Goal: Navigation & Orientation: Find specific page/section

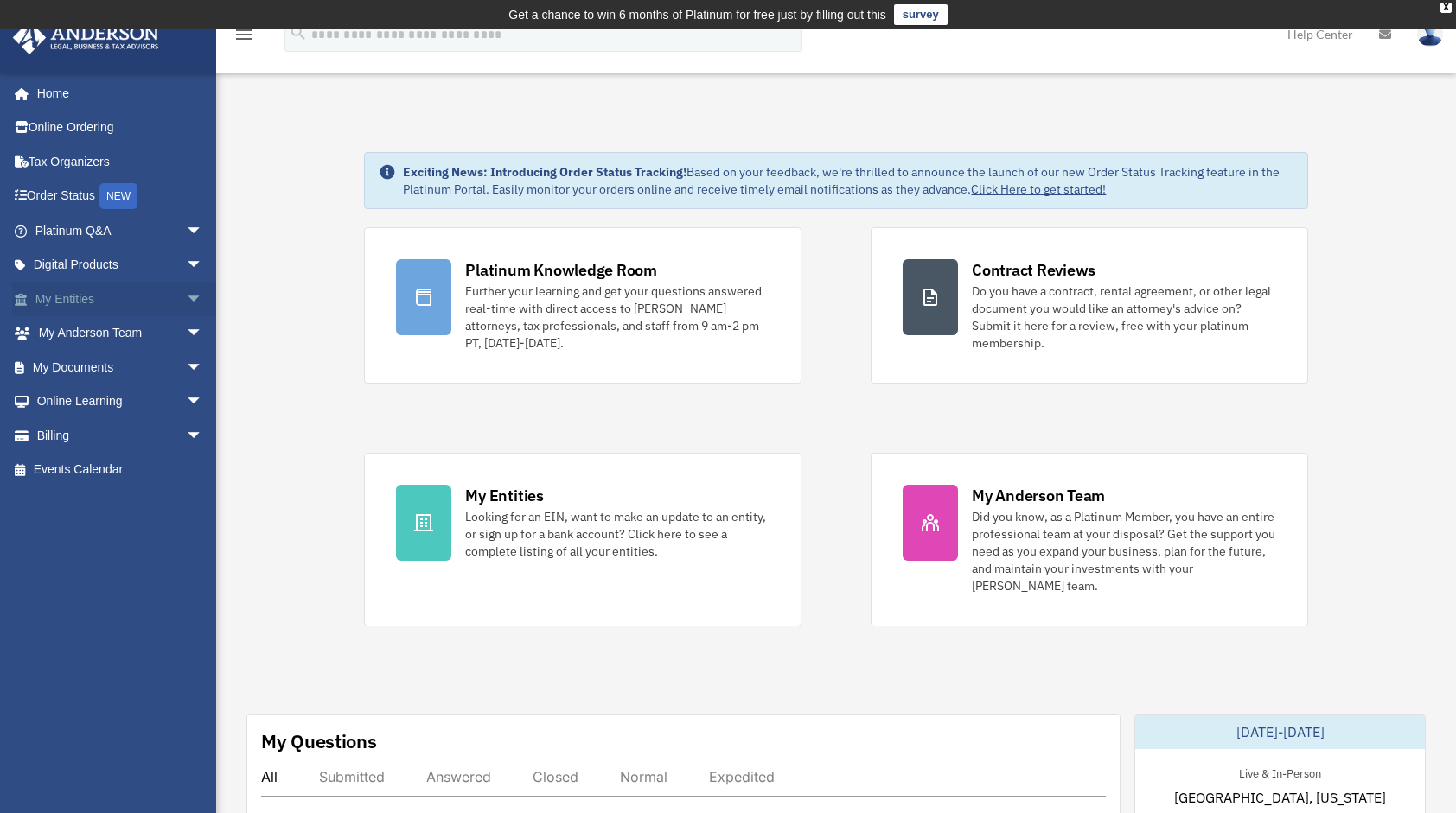
click at [186, 292] on span "arrow_drop_down" at bounding box center [203, 300] width 35 height 36
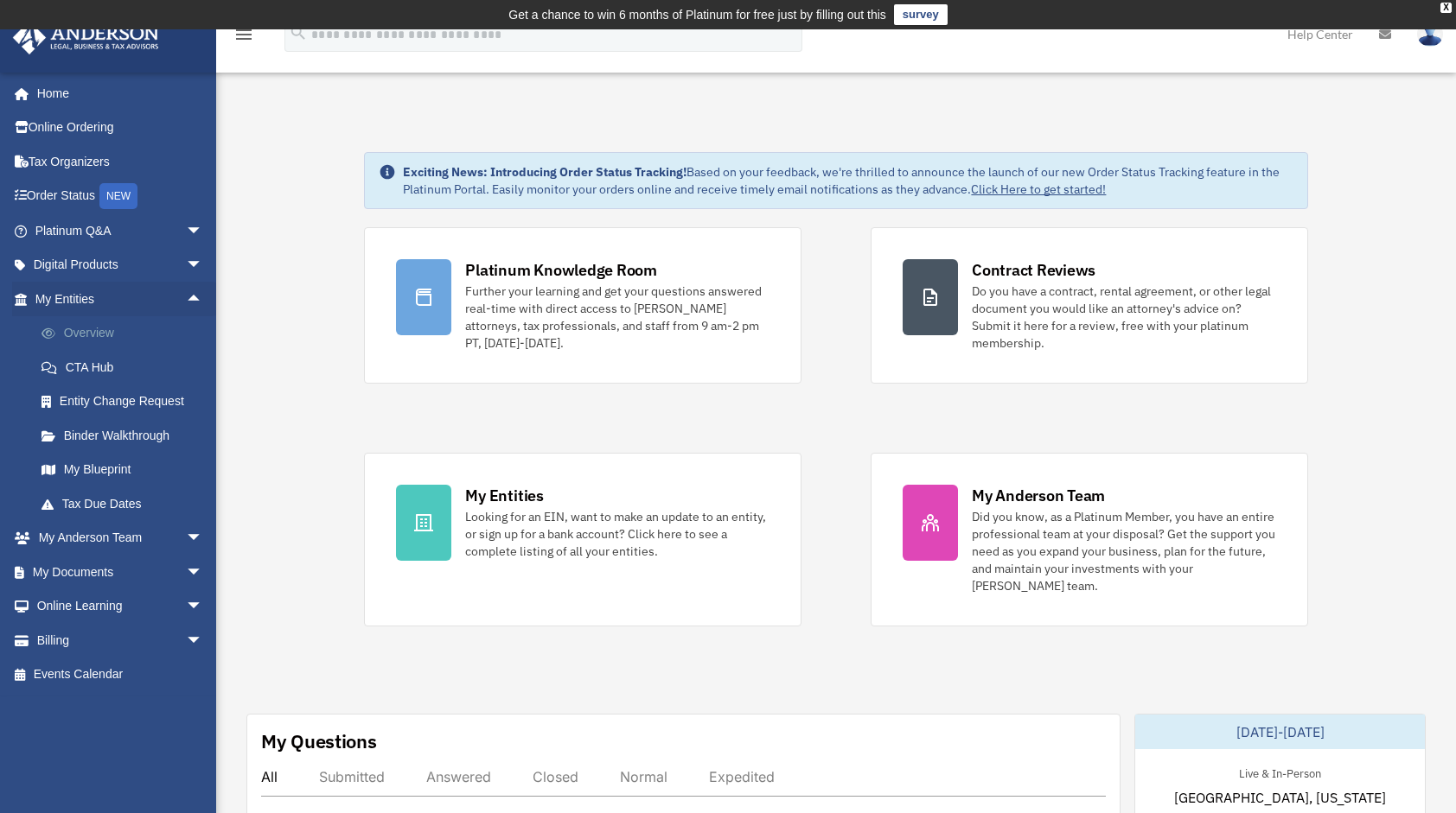
click at [102, 337] on link "Overview" at bounding box center [126, 333] width 204 height 35
click at [100, 333] on link "Overview" at bounding box center [126, 333] width 204 height 35
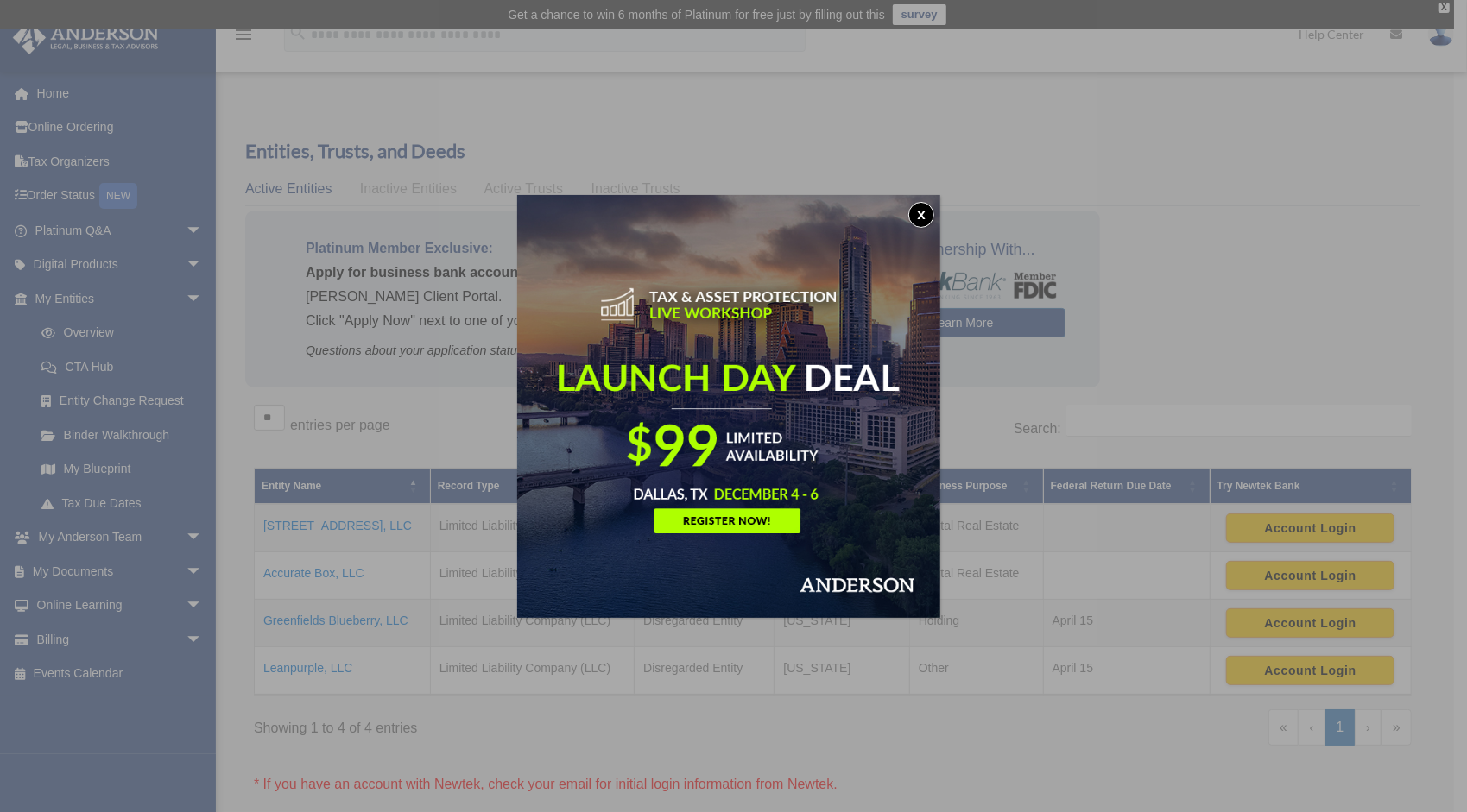
click at [926, 216] on button "x" at bounding box center [921, 215] width 26 height 26
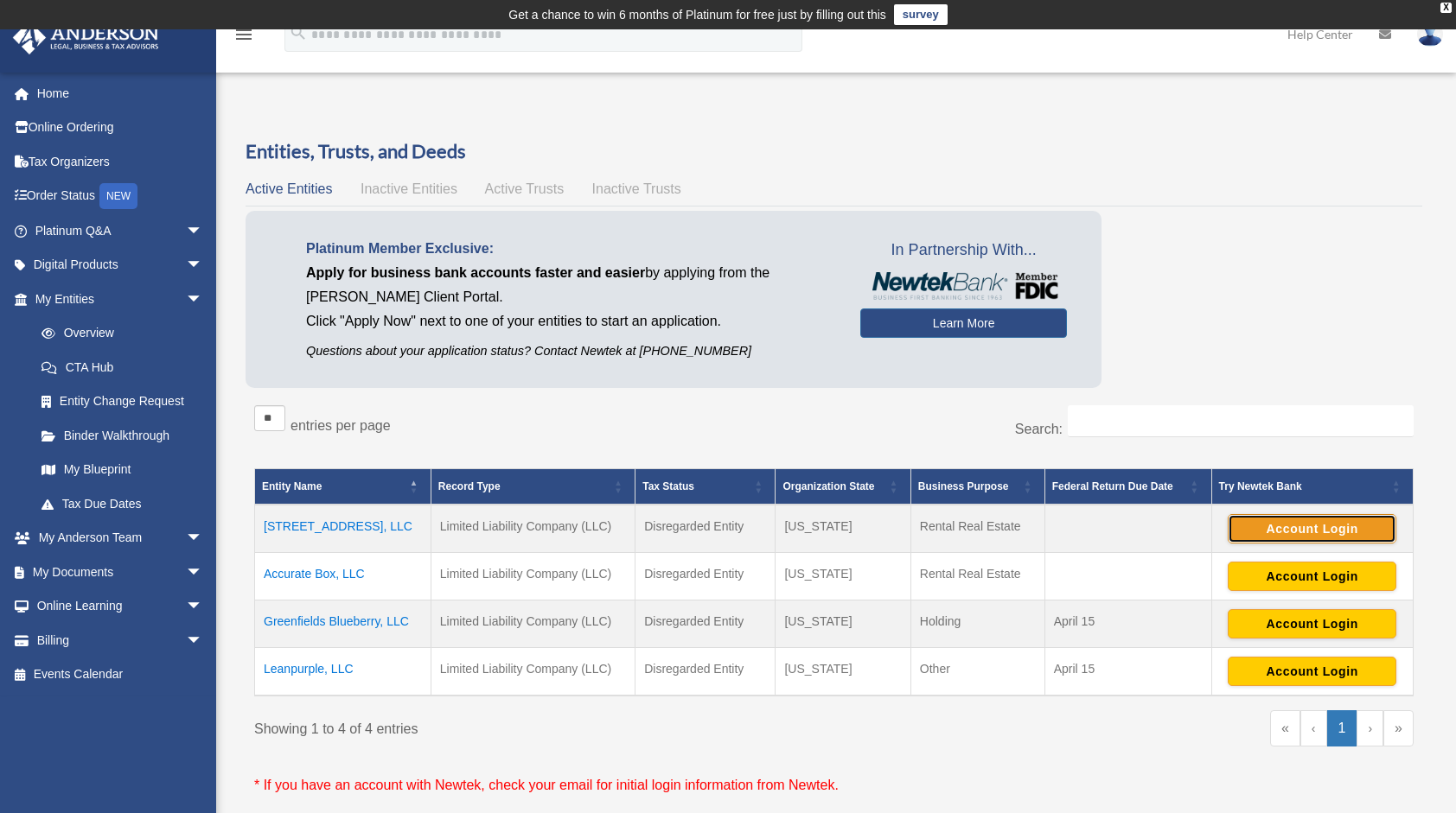
click at [1322, 532] on button "Account Login" at bounding box center [1312, 528] width 169 height 29
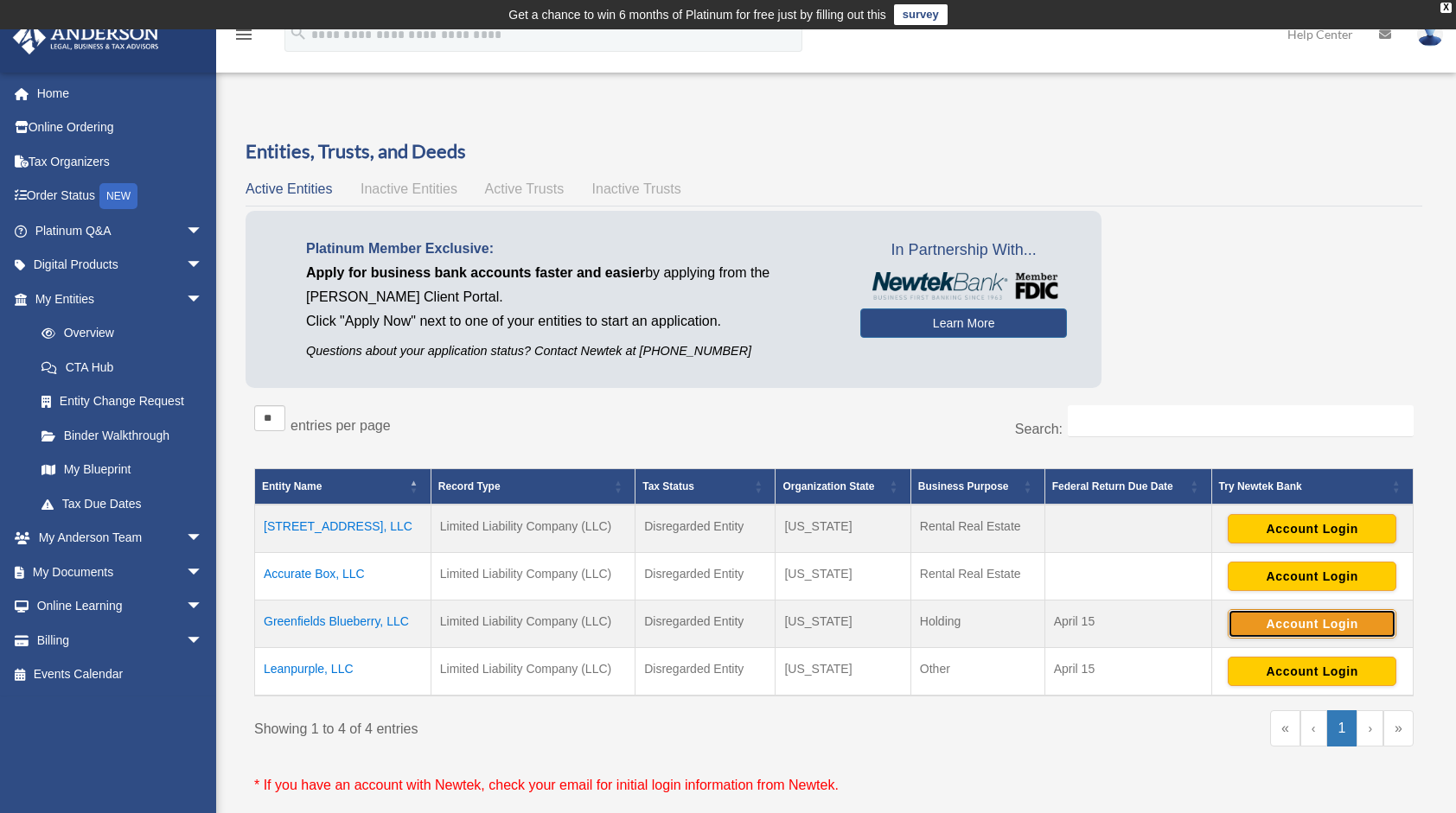
click at [1272, 620] on button "Account Login" at bounding box center [1312, 624] width 169 height 29
click at [118, 474] on link "My Blueprint" at bounding box center [126, 470] width 204 height 35
